Goal: Find specific page/section: Find specific page/section

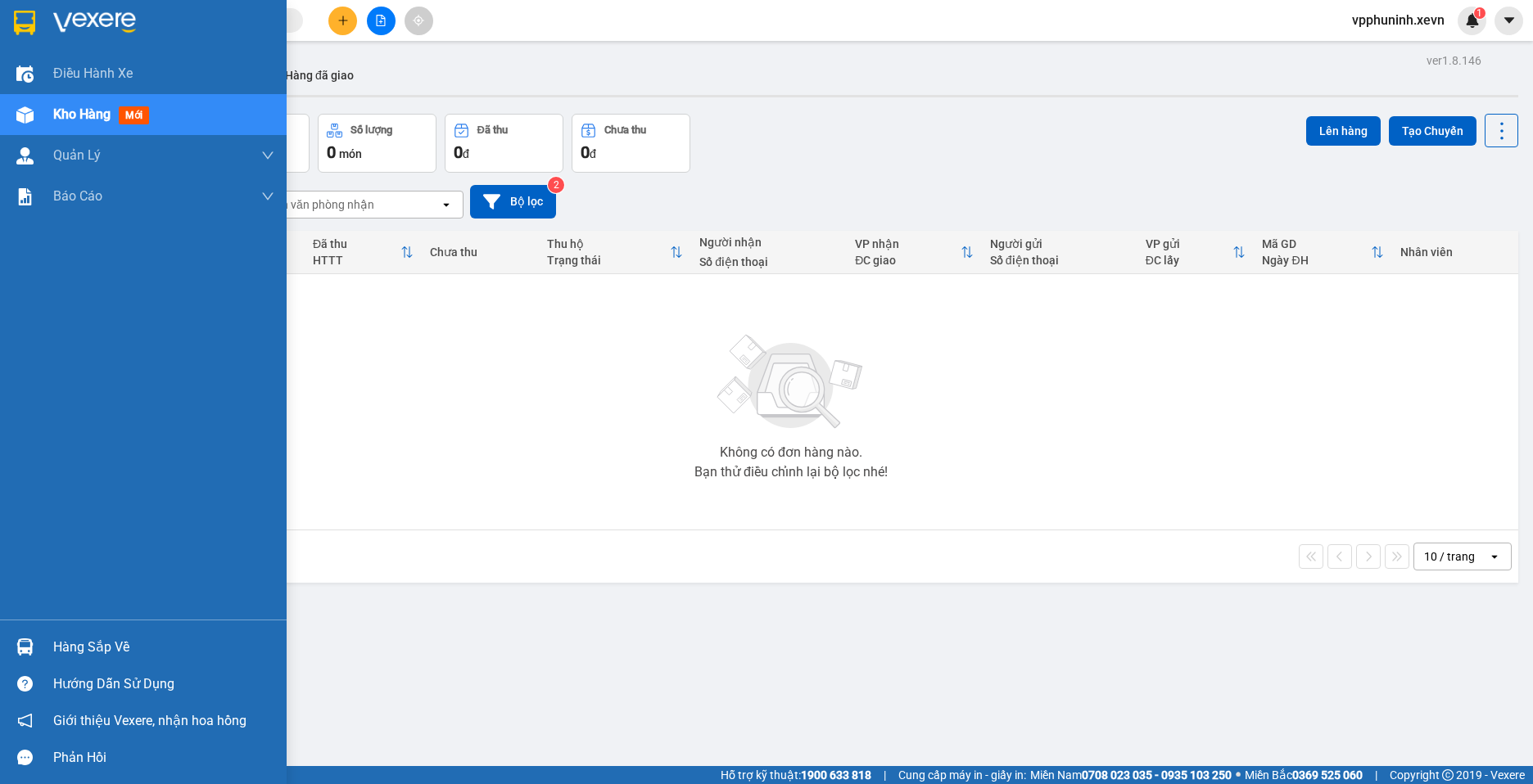
click at [37, 646] on div at bounding box center [25, 648] width 29 height 29
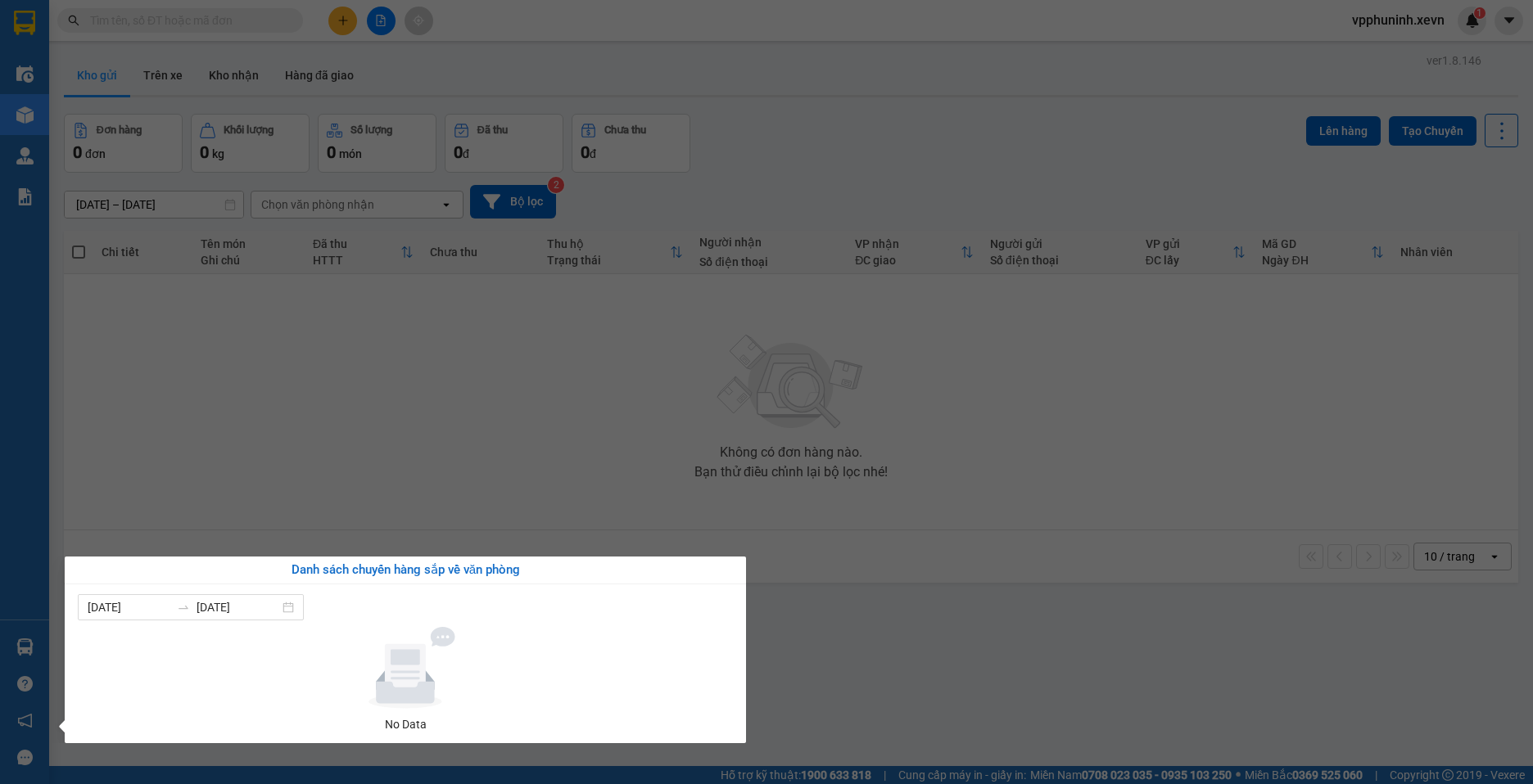
click at [954, 649] on section "Kết quả tìm kiếm ( 0 ) Bộ lọc No Data vpphuninh.xevn 1 Điều hành xe Kho hàng mớ…" at bounding box center [766, 392] width 1533 height 784
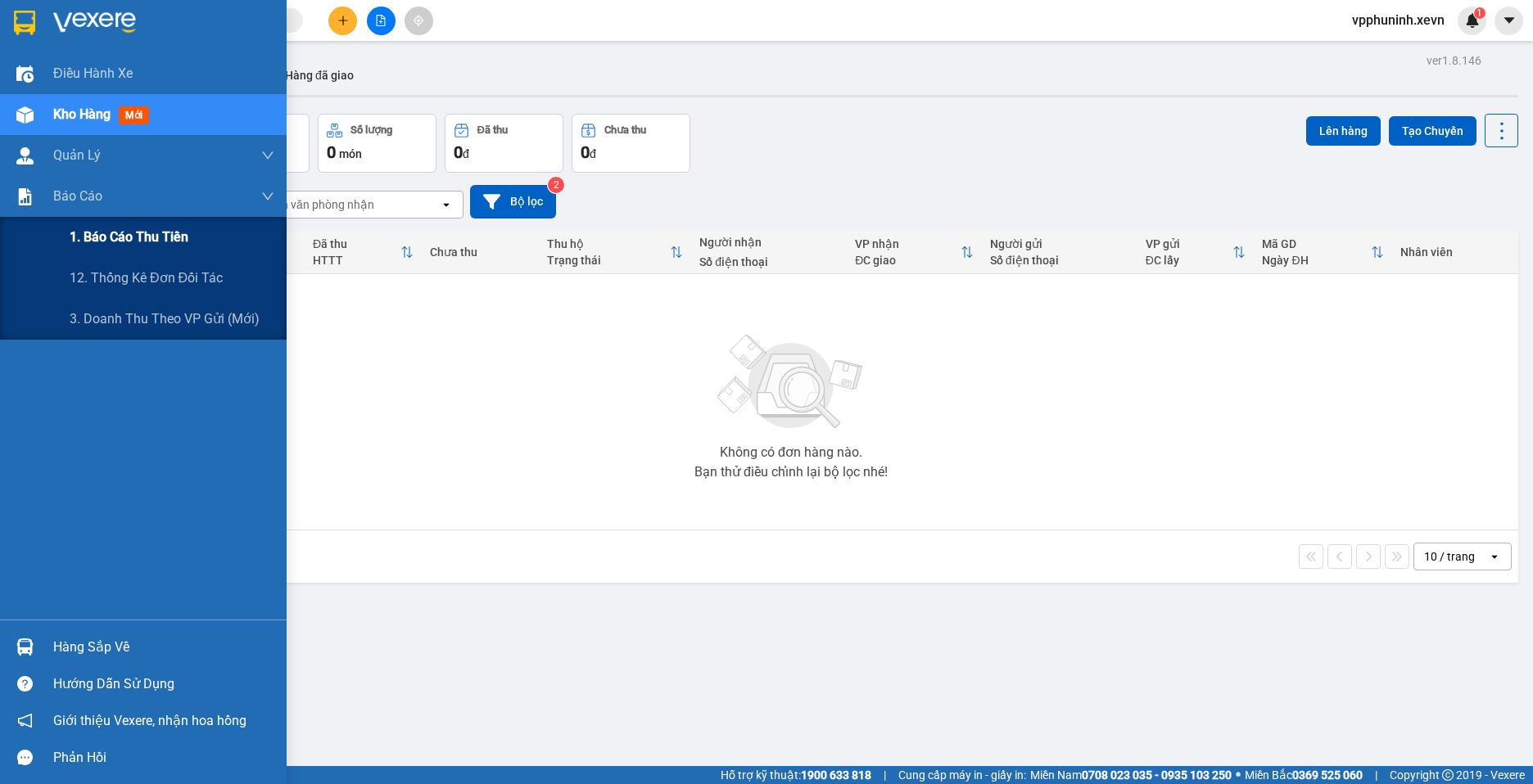
click at [162, 246] on span "1. Báo cáo thu tiền" at bounding box center [129, 236] width 119 height 20
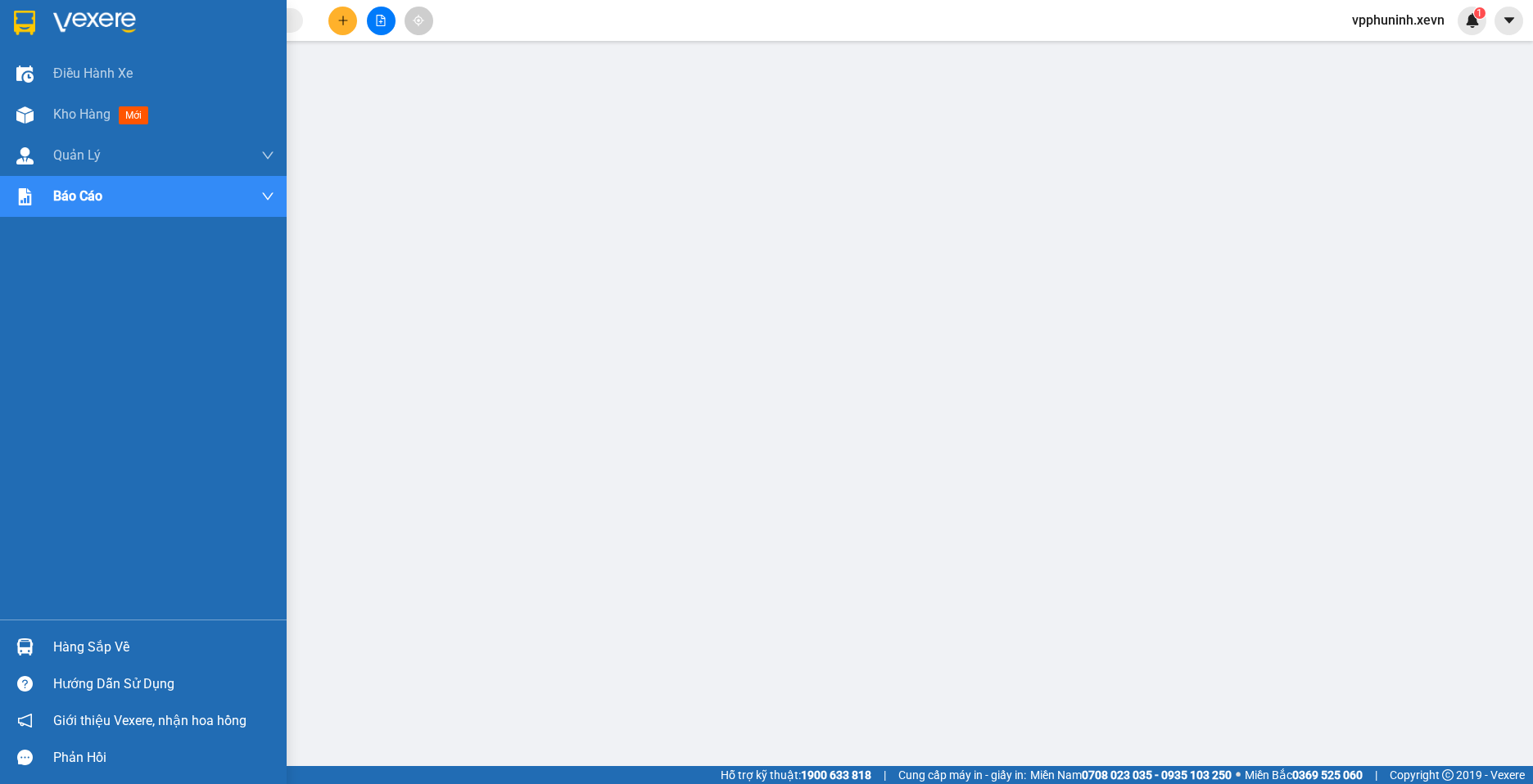
click at [36, 646] on div at bounding box center [25, 648] width 29 height 29
click at [39, 114] on div "Kho hàng mới" at bounding box center [143, 114] width 286 height 41
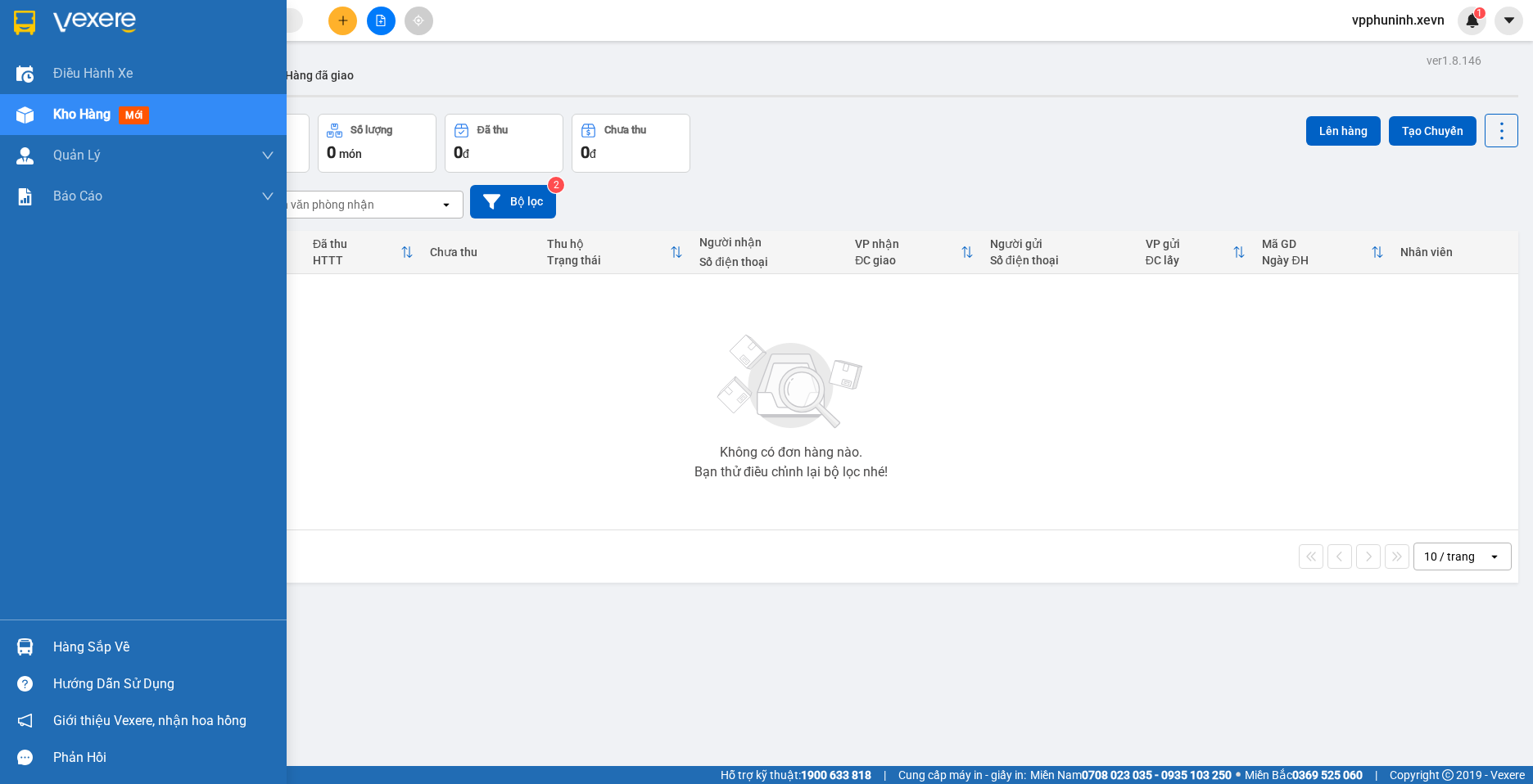
drag, startPoint x: 16, startPoint y: 642, endPoint x: 167, endPoint y: 641, distance: 151.0
click at [19, 642] on img at bounding box center [25, 648] width 17 height 17
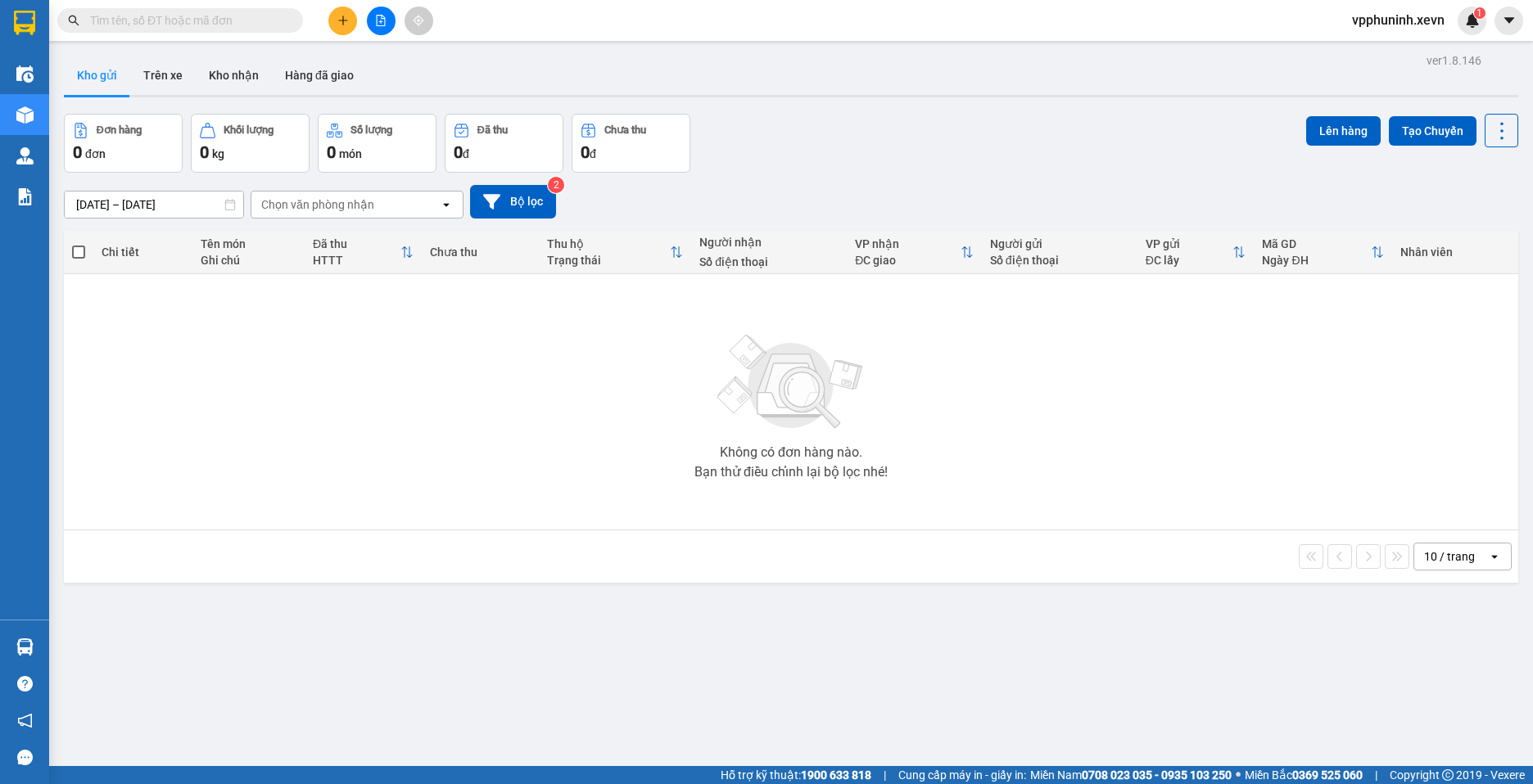
click at [1183, 663] on section "Kết quả tìm kiếm ( 0 ) Bộ lọc No Data vpphuninh.xevn 1 Điều hành xe Kho hàng mớ…" at bounding box center [766, 392] width 1533 height 784
